Goal: Communication & Community: Answer question/provide support

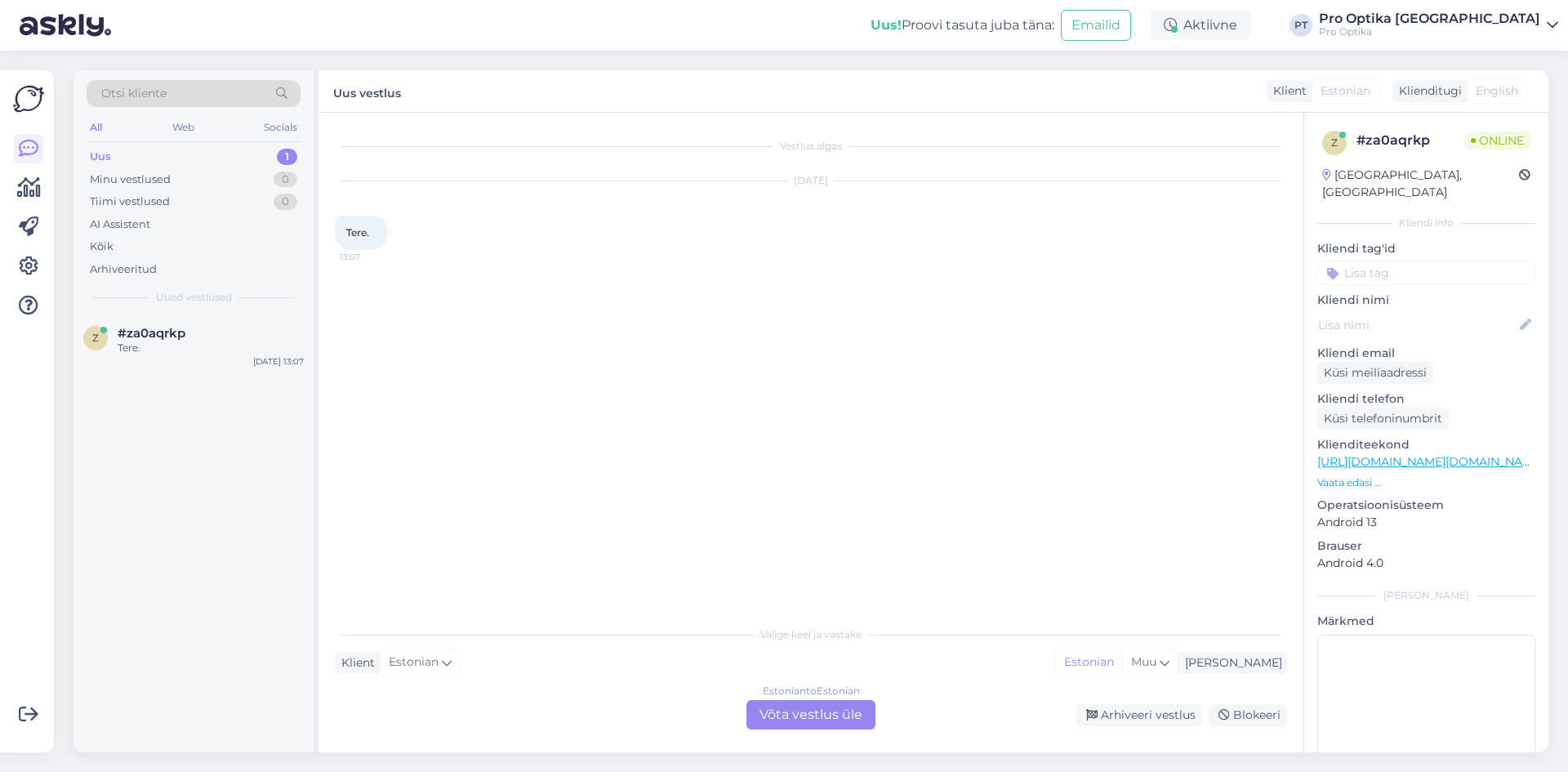
click at [842, 717] on div "Estonian to Estonian Võta vestlus üle" at bounding box center [811, 715] width 129 height 29
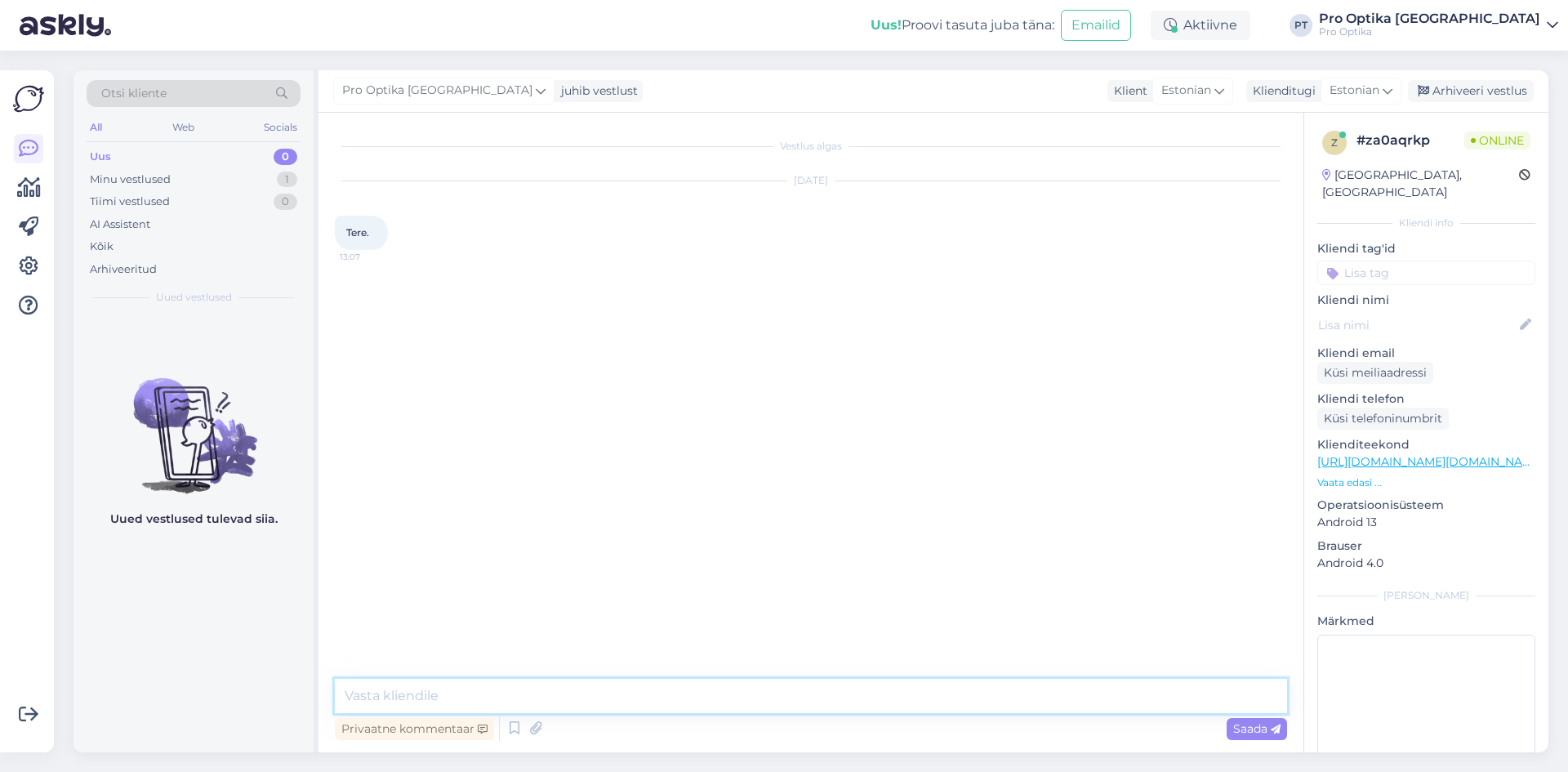
click at [620, 695] on textarea at bounding box center [810, 696] width 952 height 34
type textarea "Tere!"
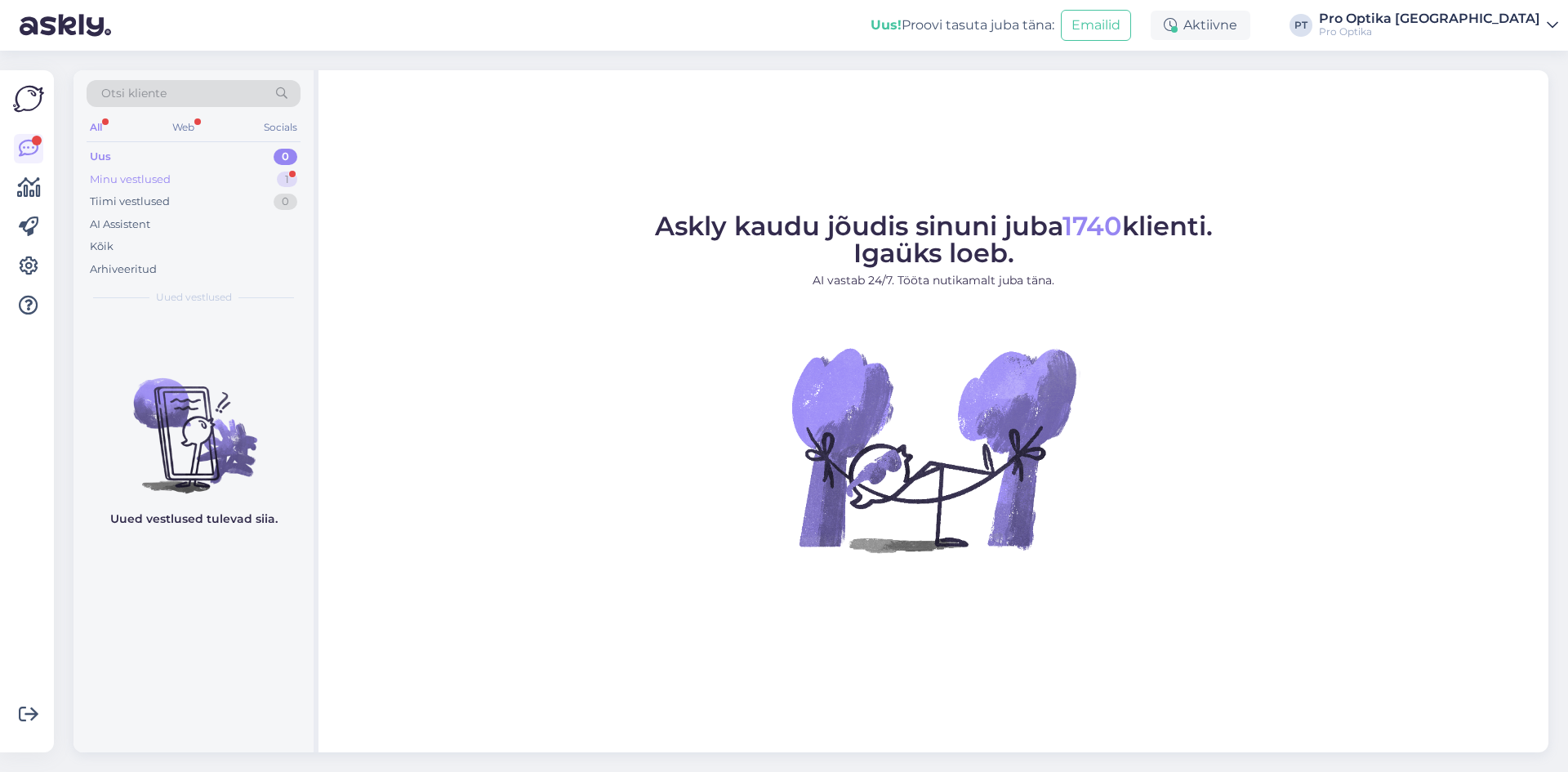
click at [281, 180] on div "1" at bounding box center [287, 180] width 20 height 17
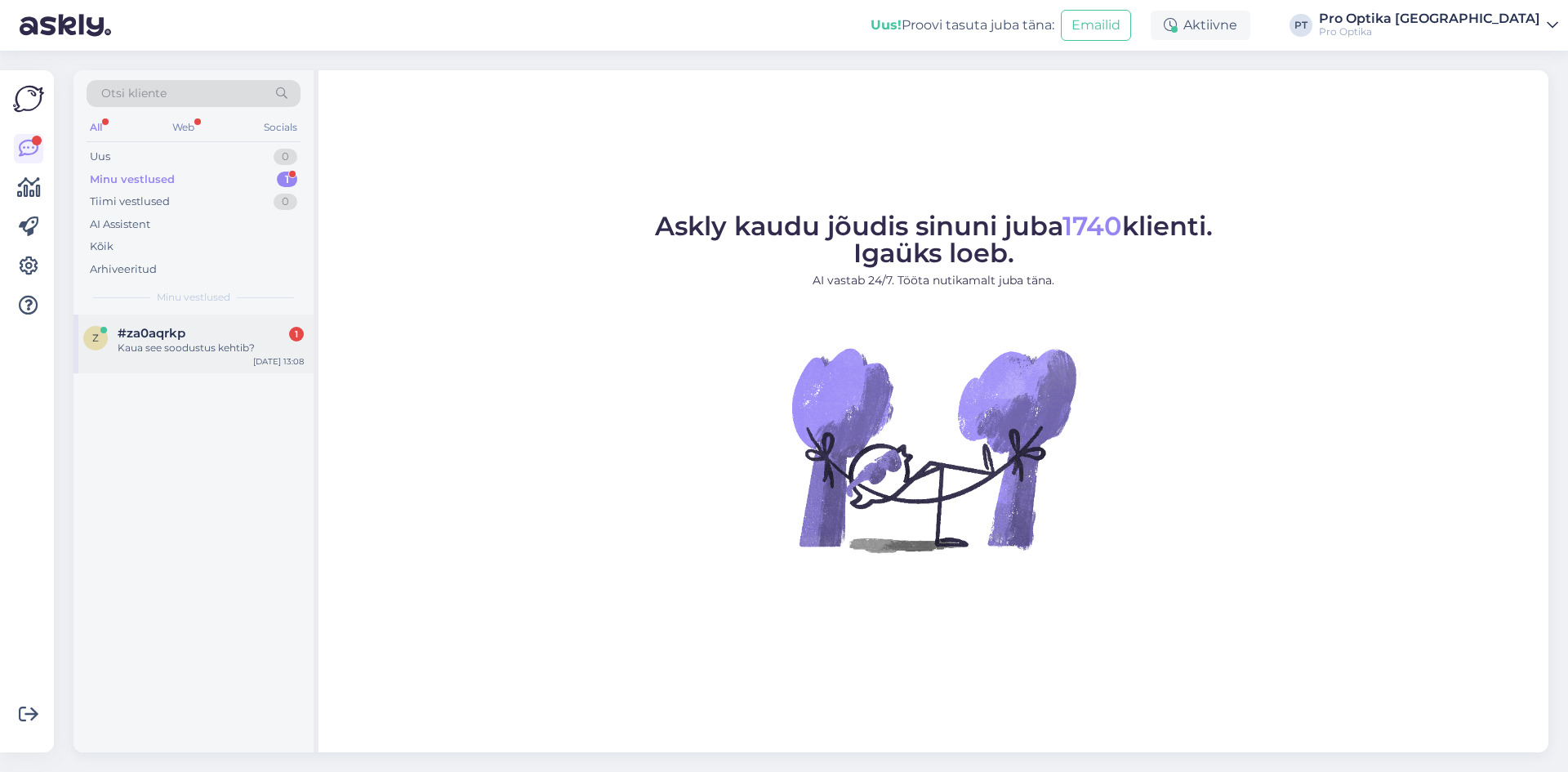
click at [241, 330] on div "#za0aqrkp 1" at bounding box center [210, 334] width 186 height 15
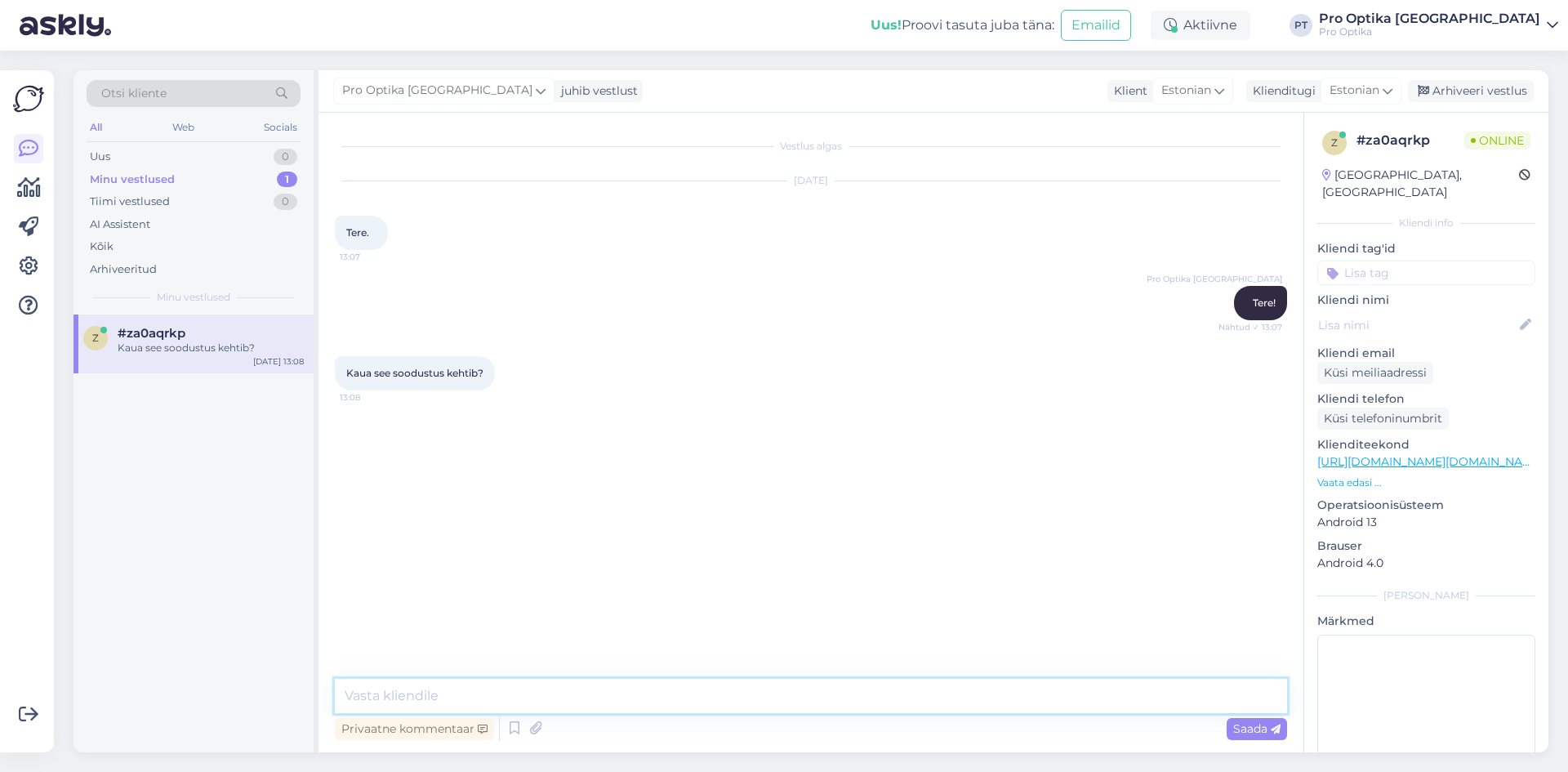
click at [451, 695] on textarea at bounding box center [810, 696] width 952 height 34
type textarea "K"
type textarea "Kampaania kestab 31.08.25."
click at [222, 341] on div "Aitäh" at bounding box center [210, 348] width 186 height 15
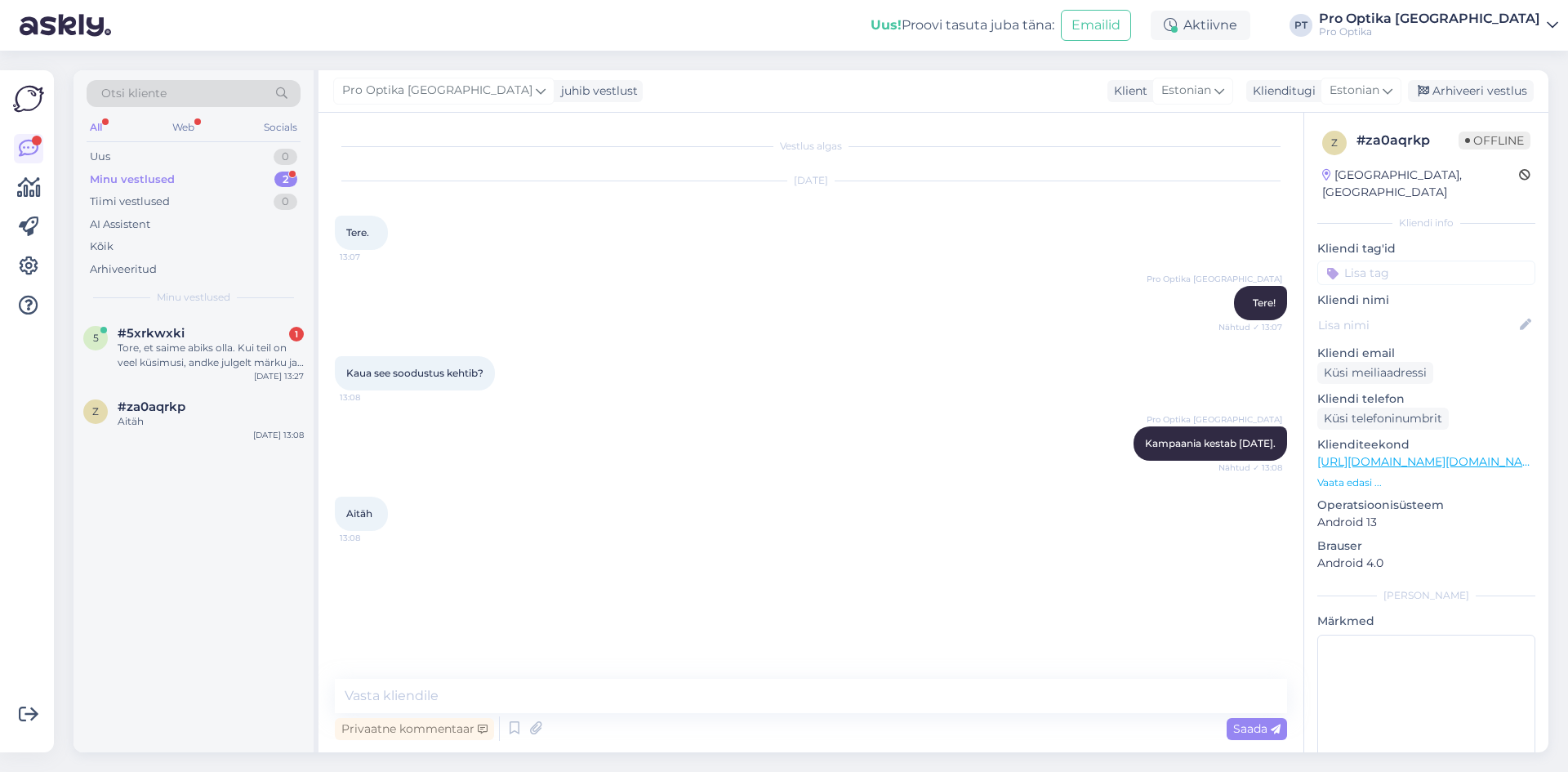
click at [200, 369] on div "Tore, et saime abiks olla. Kui teil on veel küsimusi, andke julgelt märku ja ai…" at bounding box center [210, 356] width 186 height 29
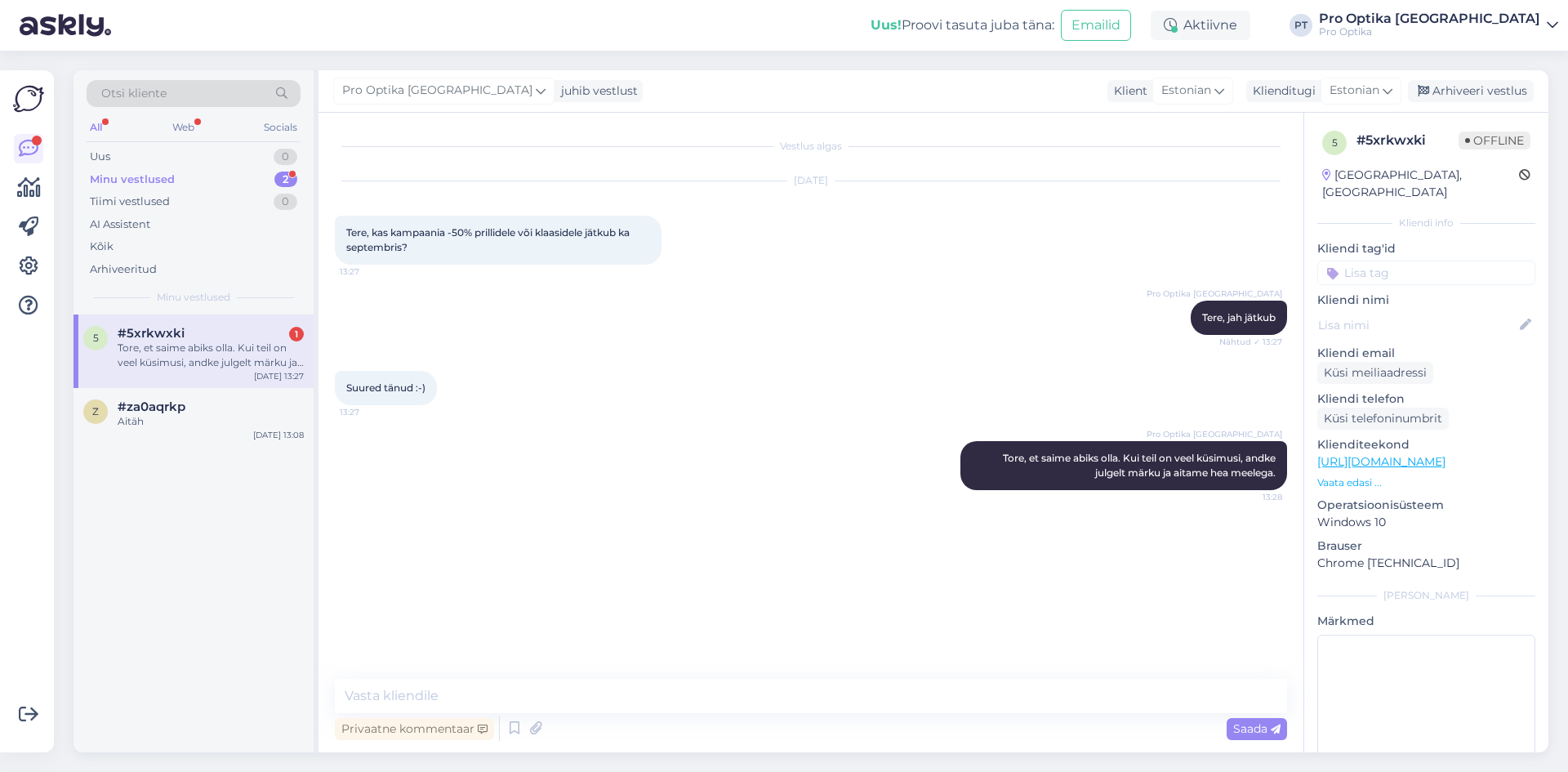
click at [259, 342] on div "Tore, et saime abiks olla. Kui teil on veel küsimusi, andke julgelt märku ja ai…" at bounding box center [210, 356] width 186 height 29
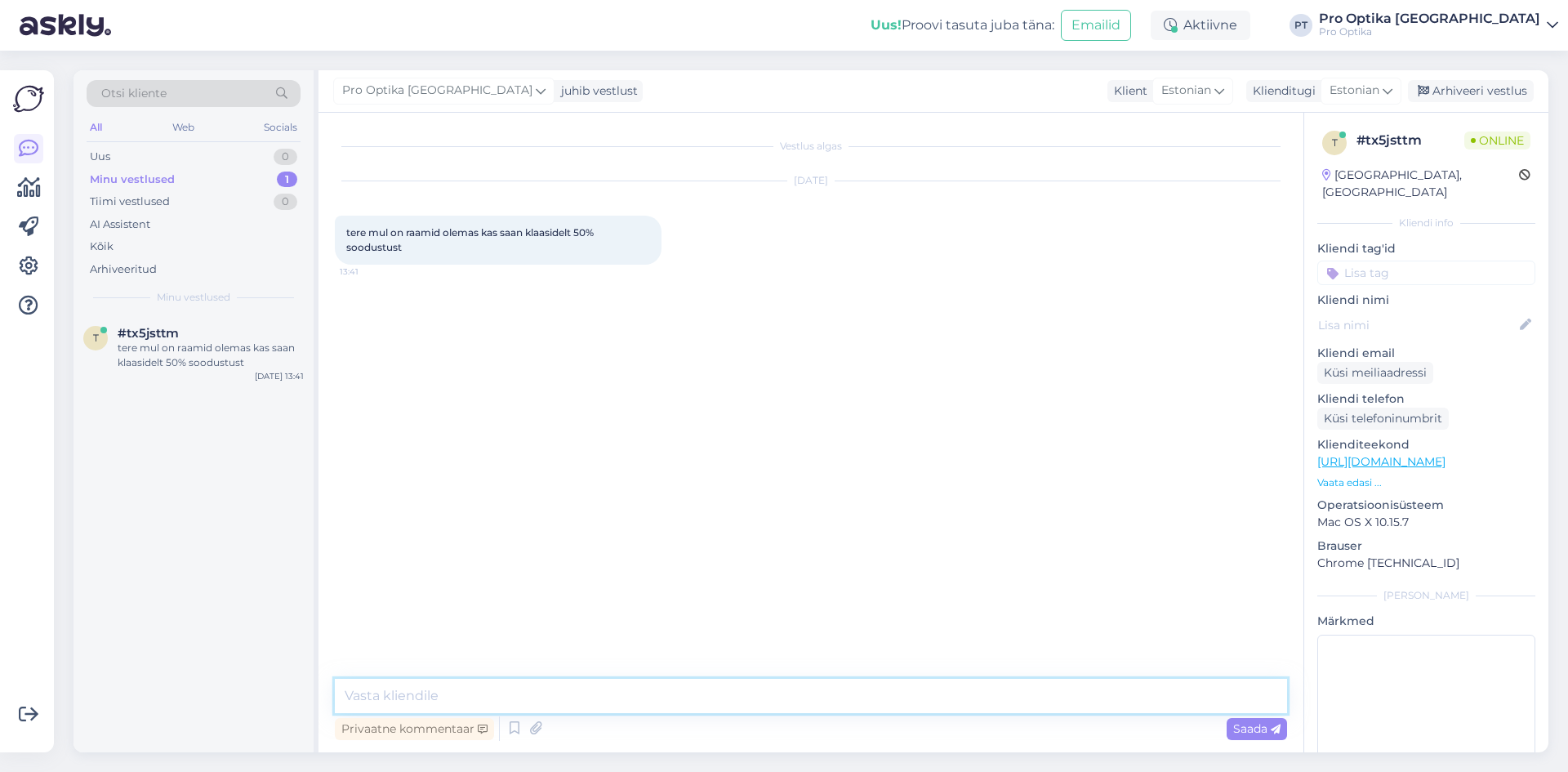
click at [537, 683] on textarea at bounding box center [810, 696] width 952 height 34
type textarea "Tere!"
click at [477, 703] on textarea "Antud kapaania käis klaaside ja raamide koosostul." at bounding box center [810, 696] width 952 height 34
click at [738, 689] on textarea "Antud kapaania käib klaaside ja raamide koosostul." at bounding box center [810, 696] width 952 height 34
type textarea "Antud kapaania käib klaaside ja raamide koosostul."
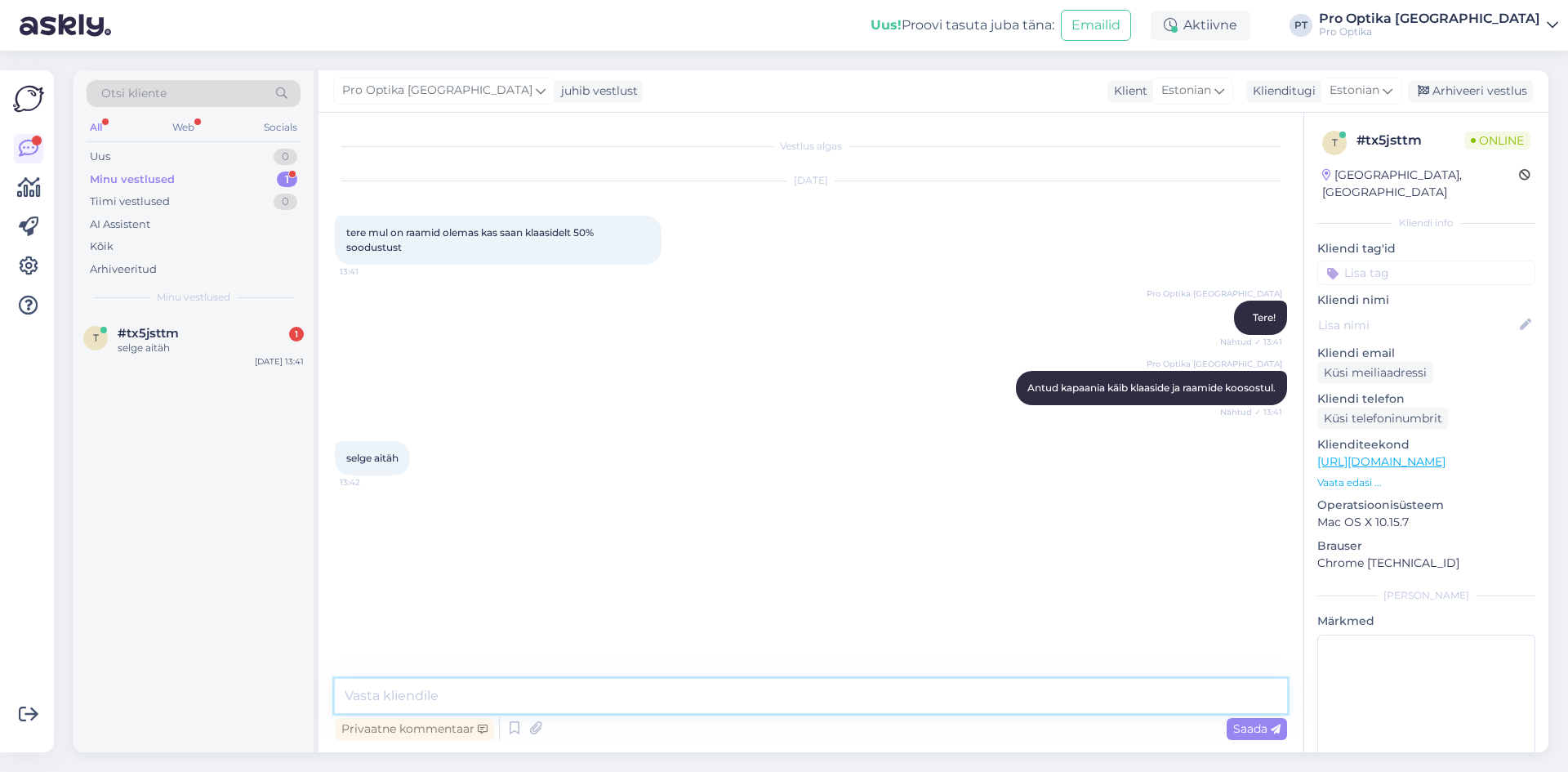
click at [469, 686] on textarea at bounding box center [810, 696] width 952 height 34
click at [685, 709] on textarea at bounding box center [810, 696] width 952 height 34
click at [515, 735] on icon at bounding box center [514, 729] width 19 height 25
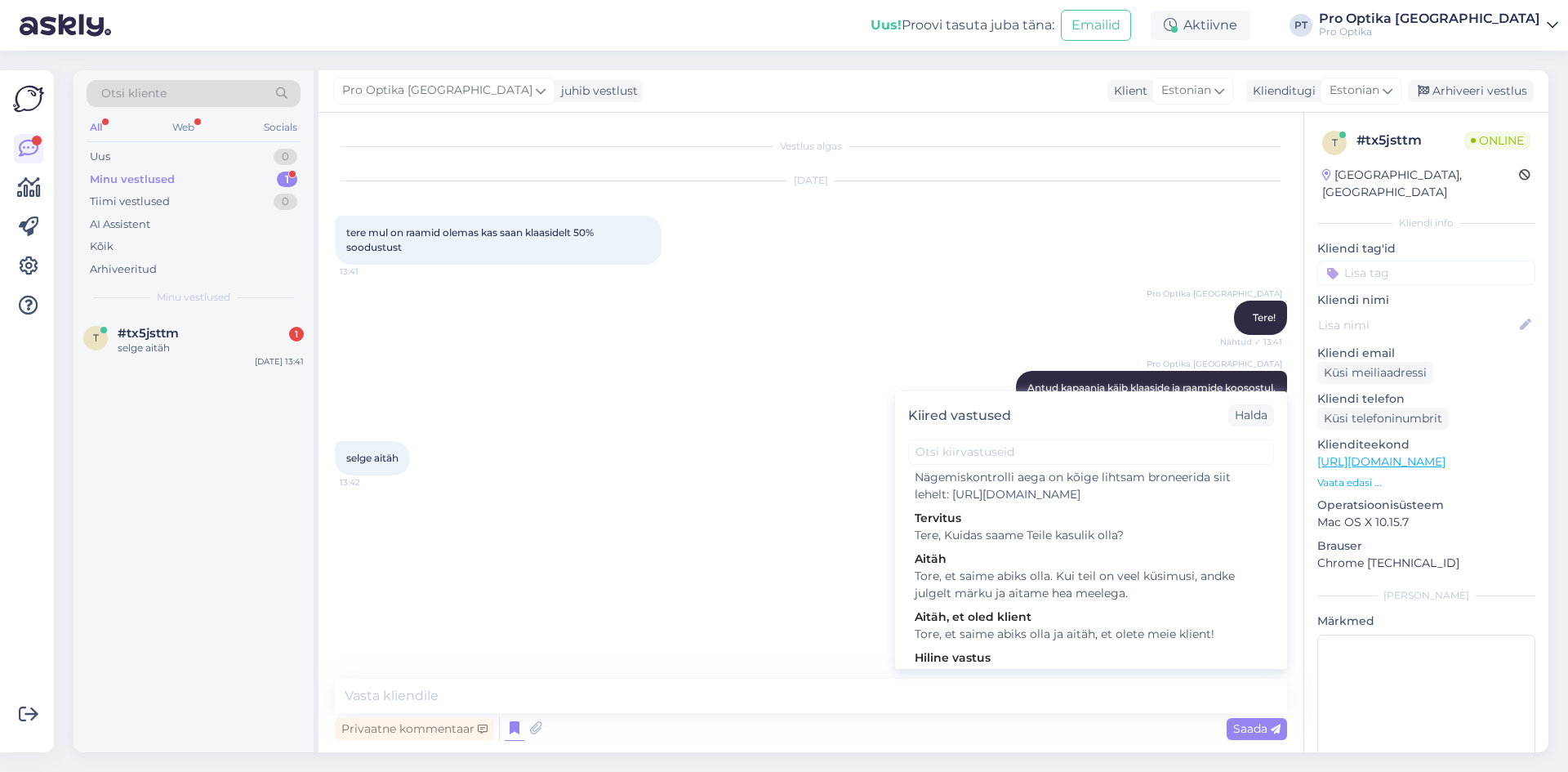
scroll to position [491, 0]
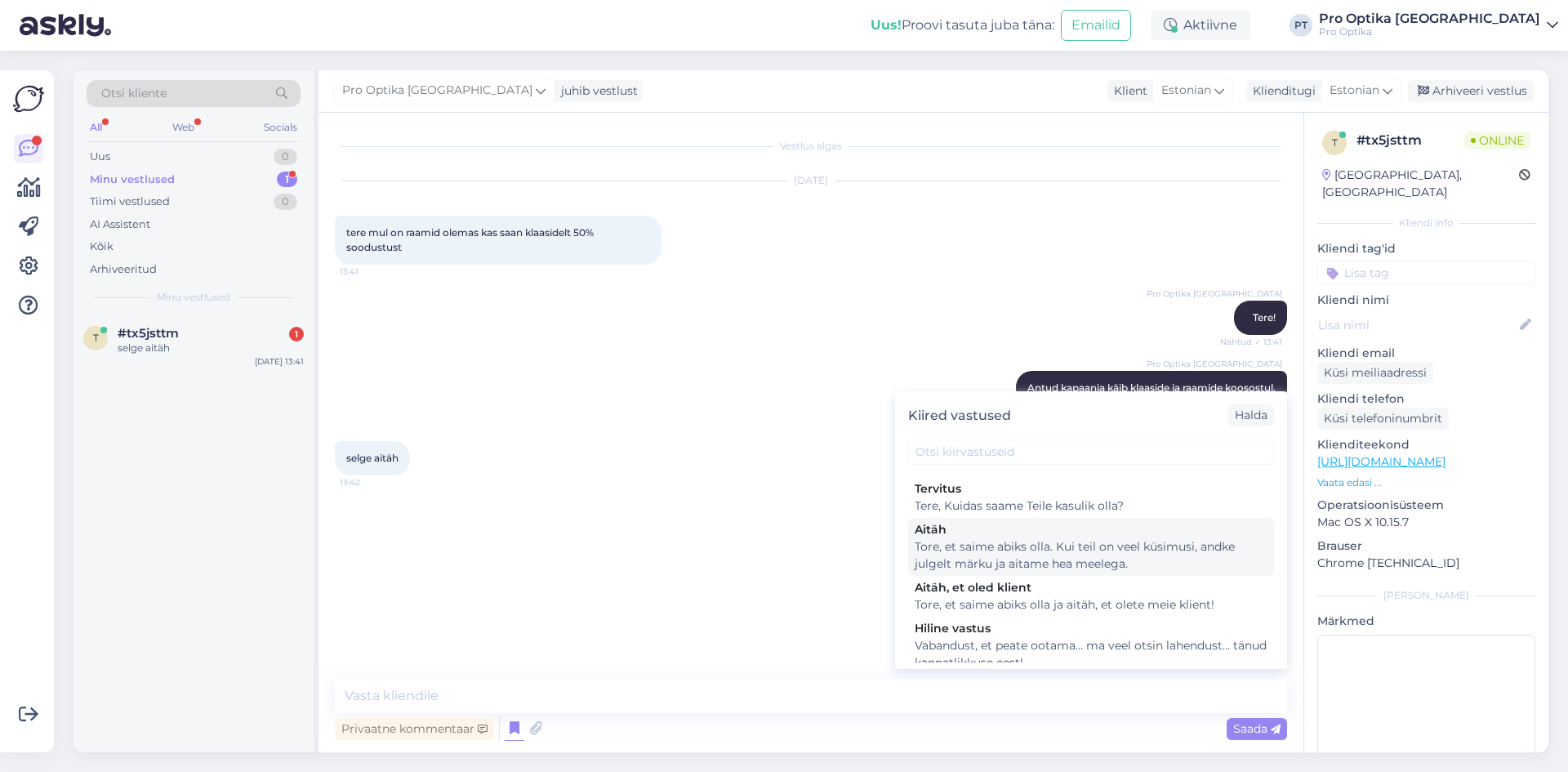
click at [1056, 569] on div "Tore, et saime abiks olla. Kui teil on veel küsimusi, andke julgelt märku ja ai…" at bounding box center [1091, 555] width 353 height 34
type textarea "Tore, et saime abiks olla. Kui teil on veel küsimusi, andke julgelt märku ja ai…"
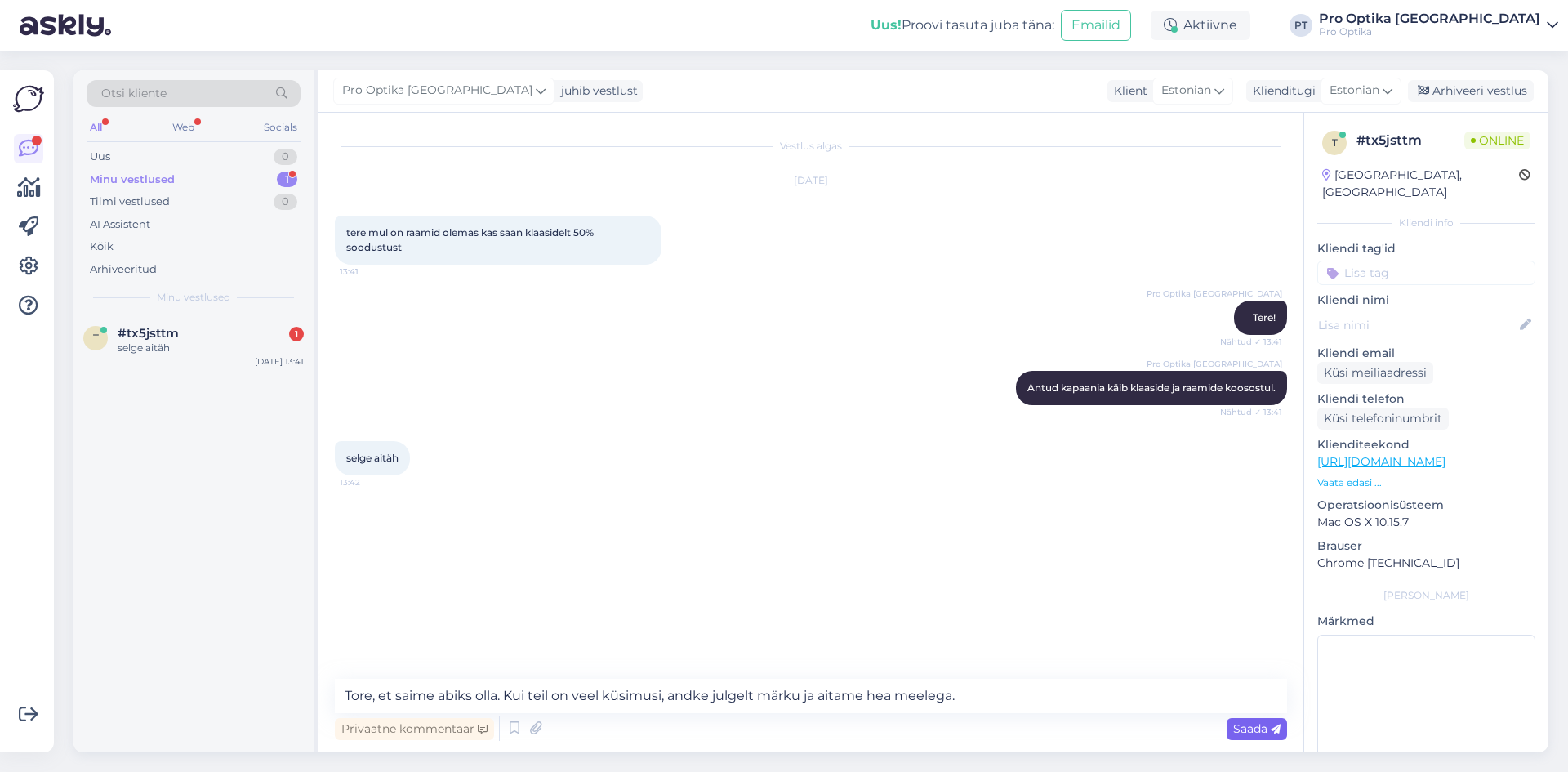
click at [1254, 733] on span "Saada" at bounding box center [1257, 729] width 48 height 15
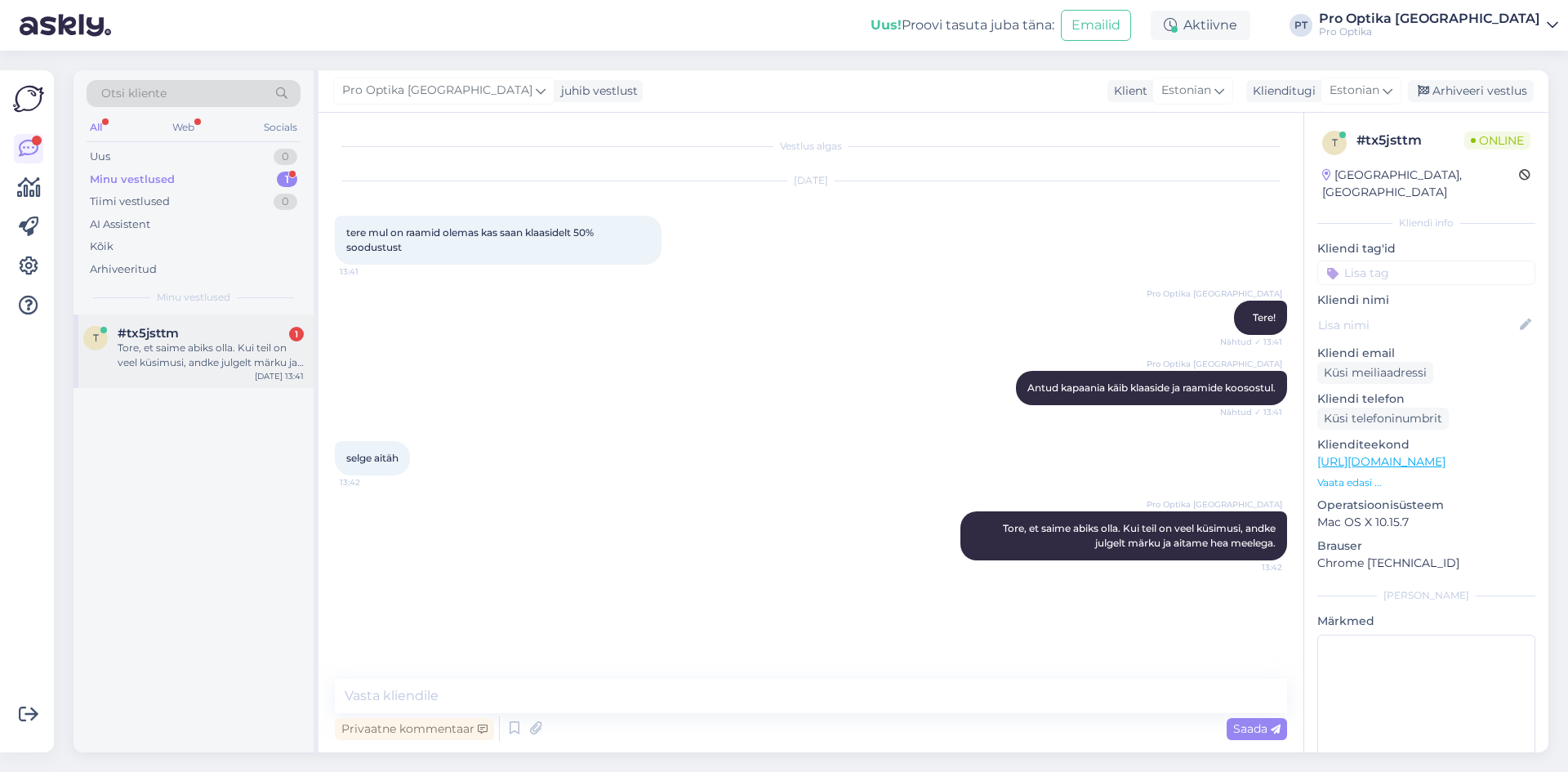
click at [207, 378] on div "t #tx5jsttm 1 Tore, et saime abiks olla. Kui teil on veel küsimusi, andke julge…" at bounding box center [193, 351] width 240 height 73
click at [424, 679] on textarea at bounding box center [810, 696] width 952 height 34
click at [257, 179] on div "Minu vestlused 1" at bounding box center [192, 180] width 214 height 23
click at [254, 336] on div "#tx5jsttm" at bounding box center [210, 334] width 186 height 15
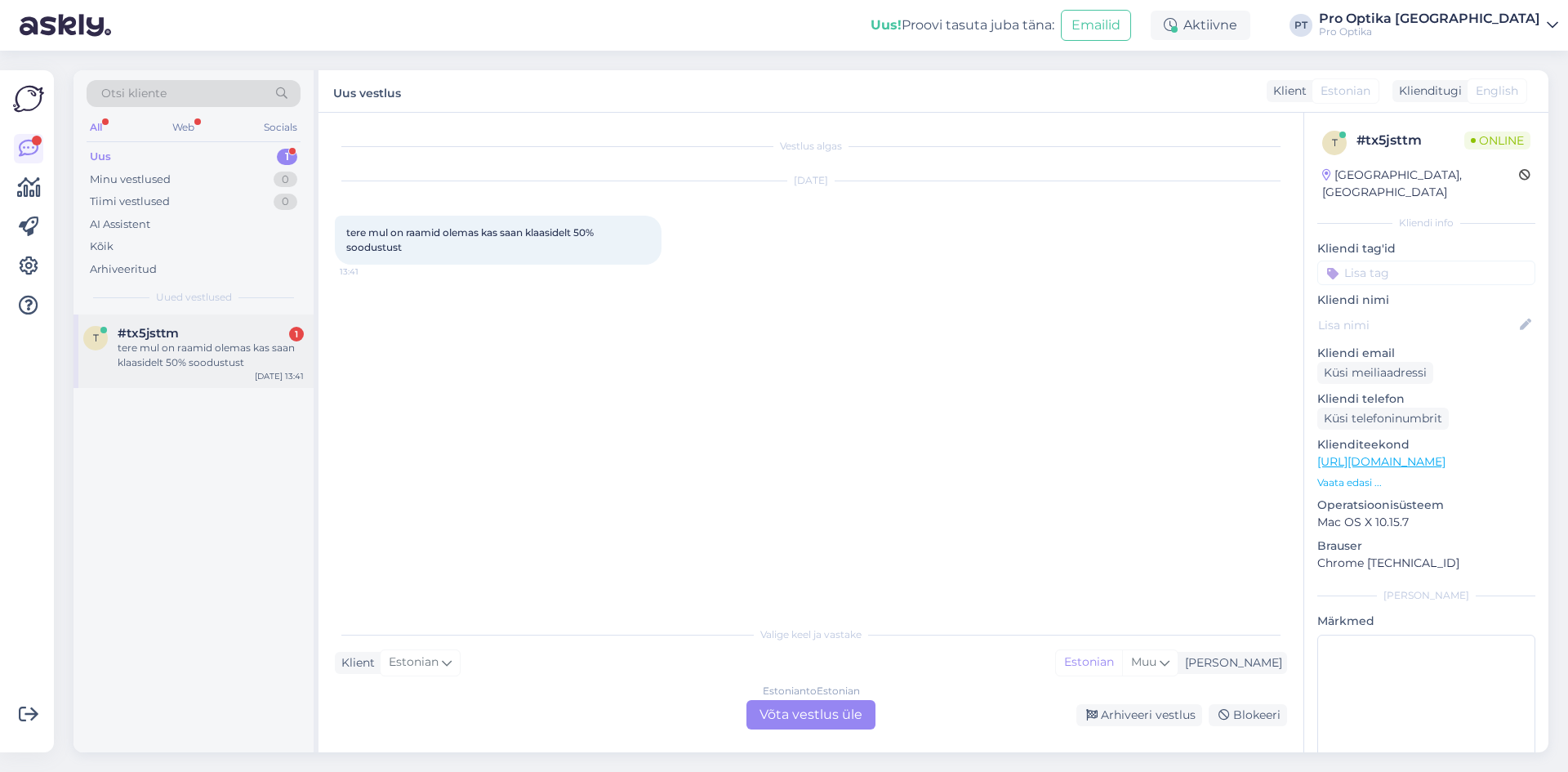
click at [161, 327] on span "#tx5jsttm" at bounding box center [148, 334] width 61 height 15
click at [801, 718] on div "Estonian to Estonian Võta vestlus üle" at bounding box center [811, 715] width 129 height 29
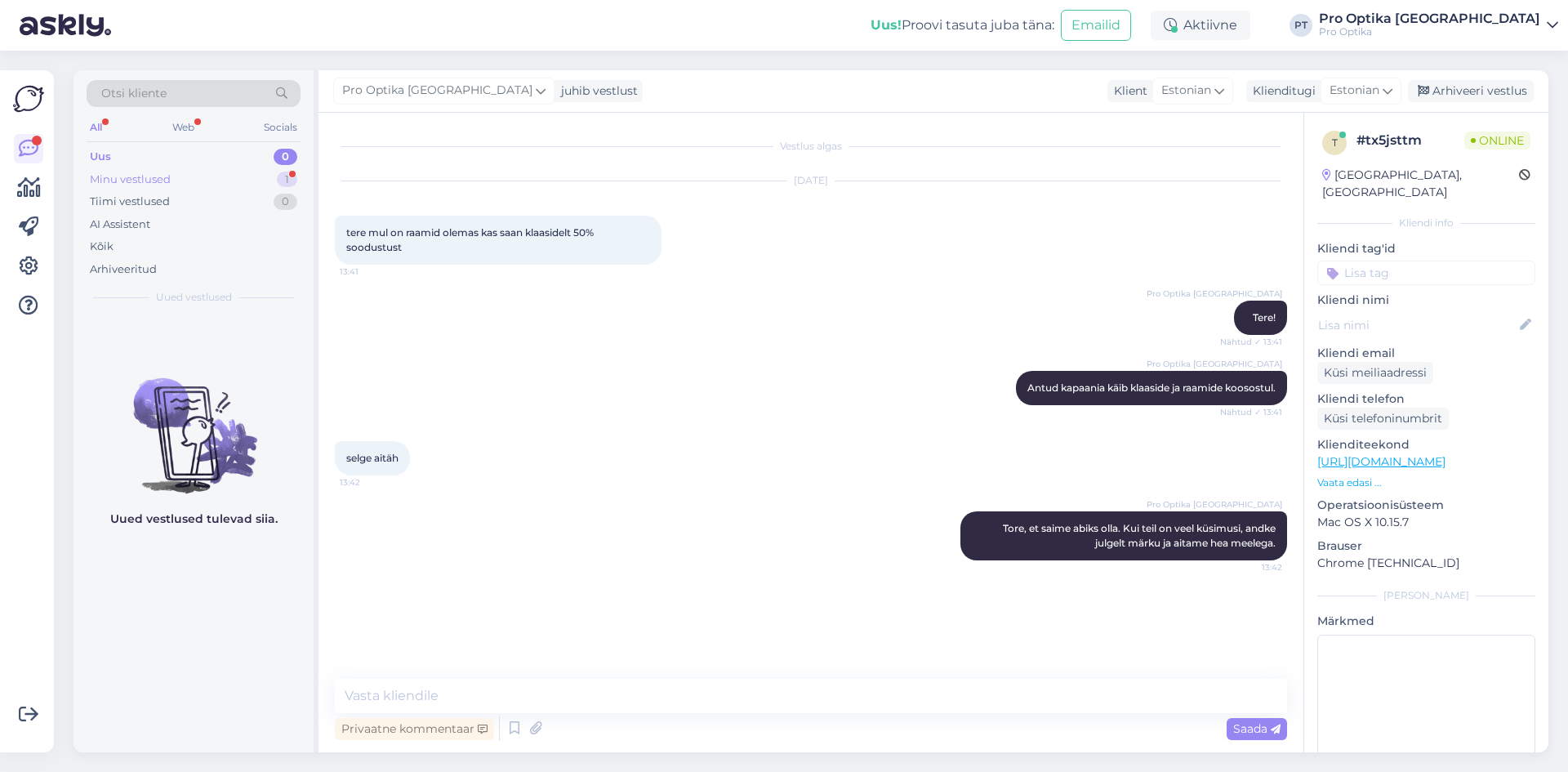
click at [268, 186] on div "Minu vestlused 1" at bounding box center [192, 180] width 214 height 23
